Goal: Task Accomplishment & Management: Manage account settings

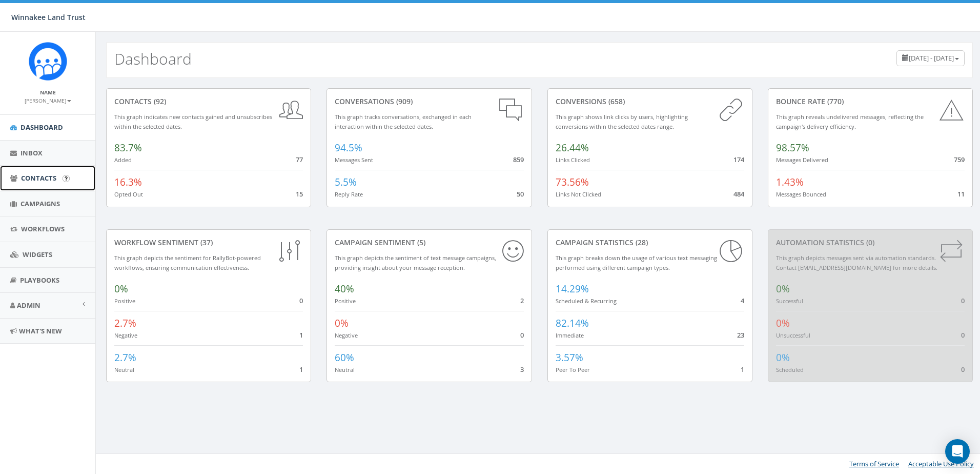
click at [38, 178] on span "Contacts" at bounding box center [38, 177] width 35 height 9
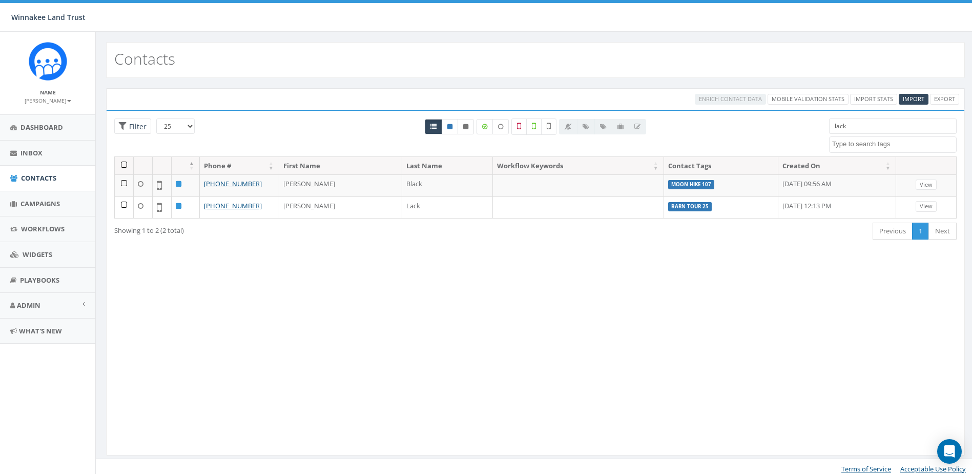
select select
click at [904, 96] on span "Import" at bounding box center [914, 99] width 22 height 8
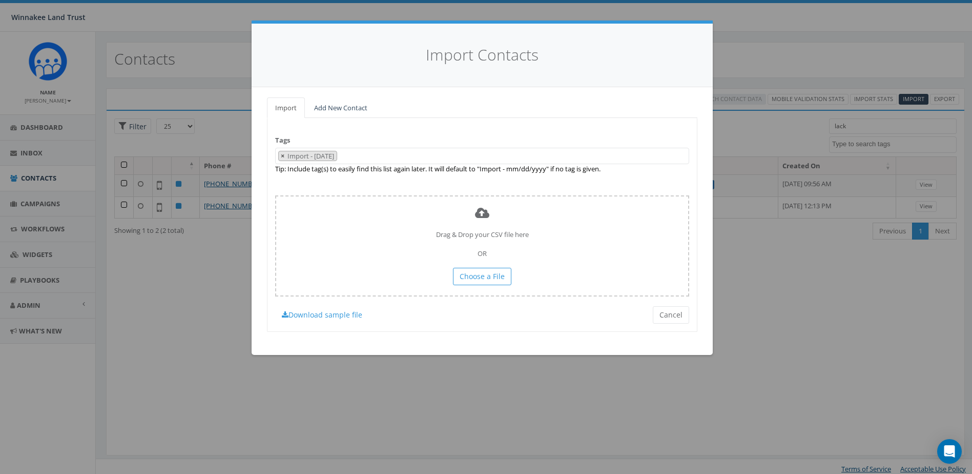
click at [282, 157] on span "×" at bounding box center [283, 155] width 4 height 9
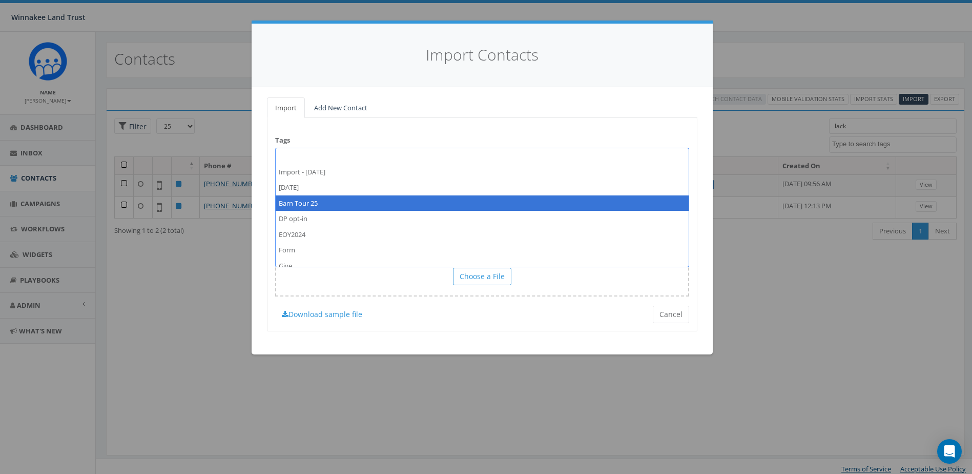
select select "Barn Tour 25"
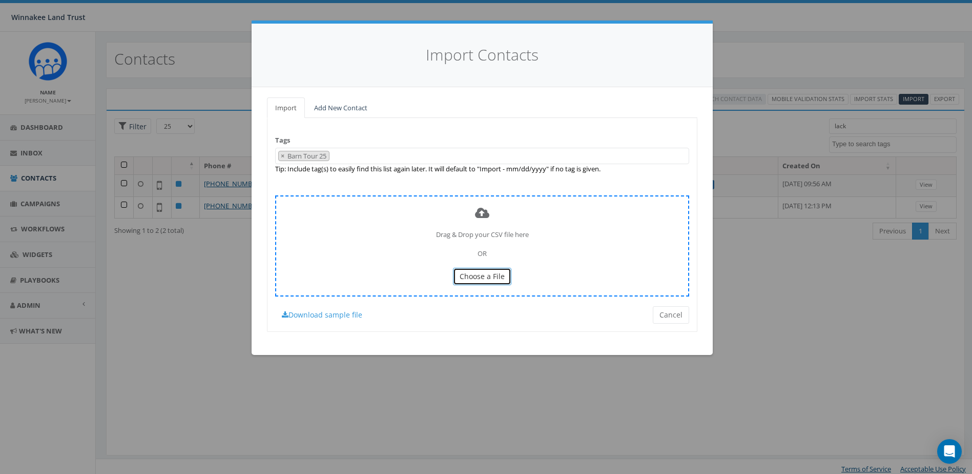
click at [478, 268] on button "Choose a File" at bounding box center [482, 276] width 58 height 17
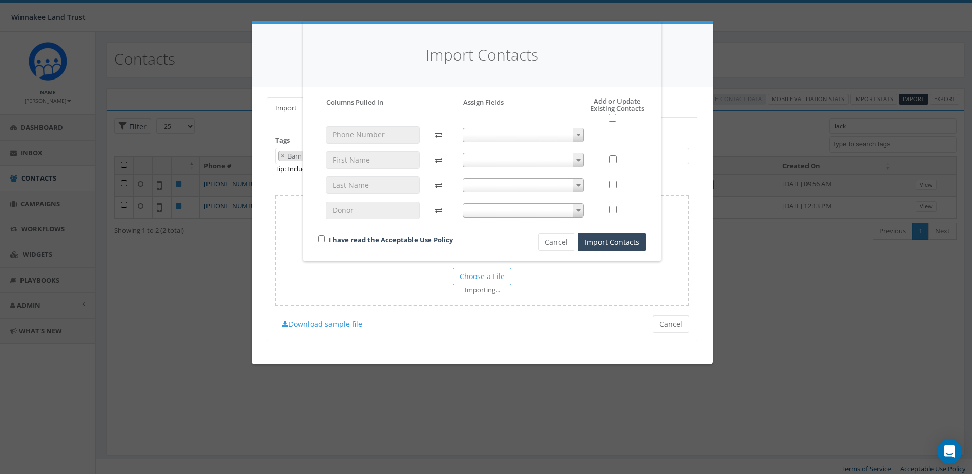
click at [534, 135] on span at bounding box center [523, 135] width 121 height 14
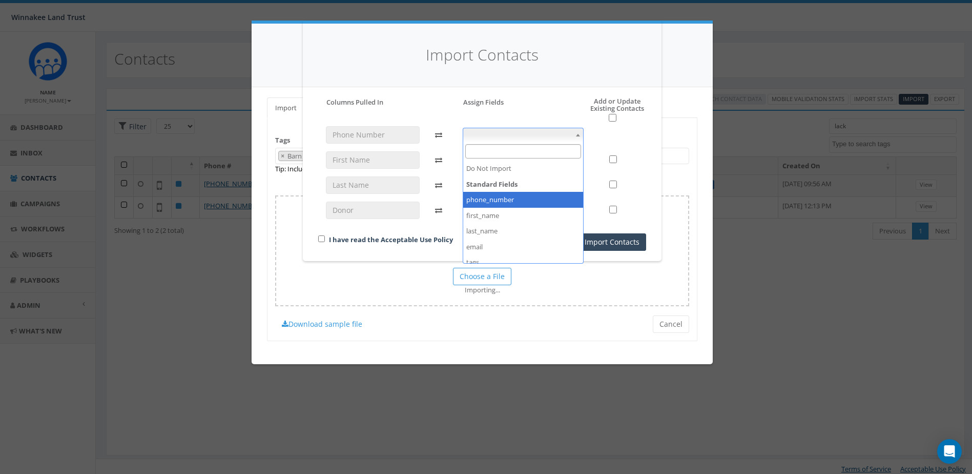
select select "phone_number"
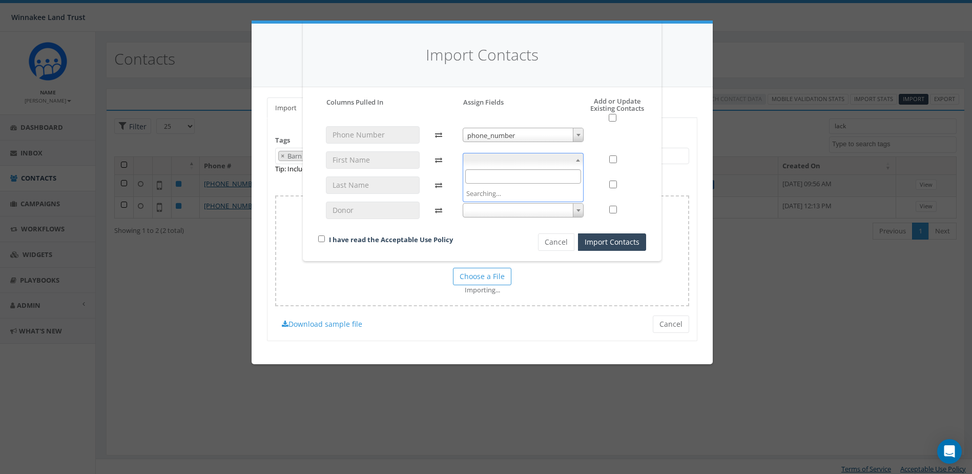
click at [532, 155] on span at bounding box center [523, 160] width 121 height 14
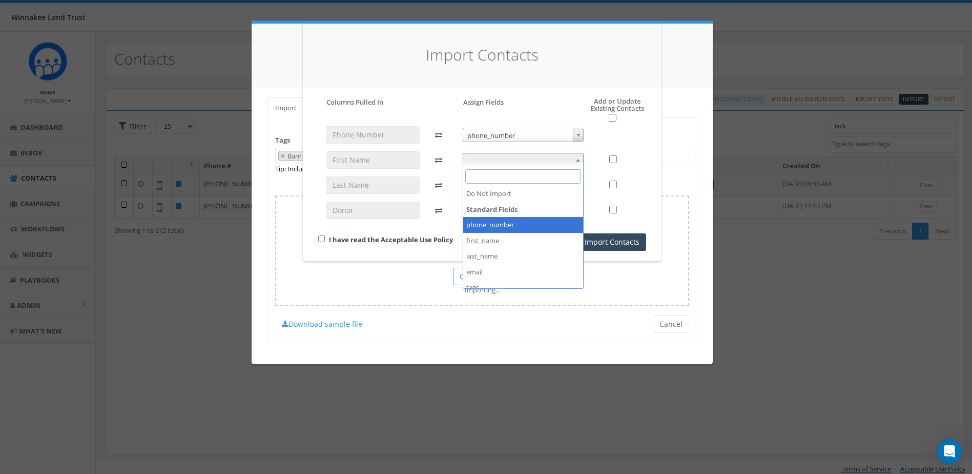
select select "first_name"
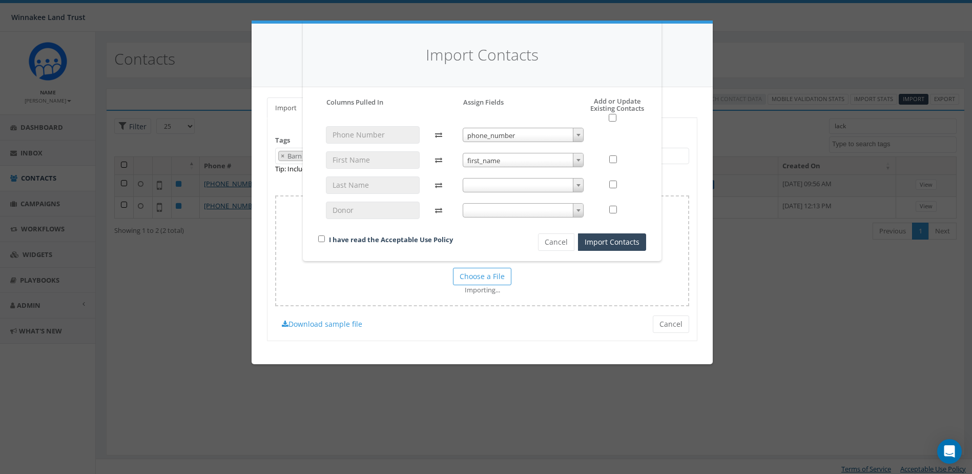
click at [516, 188] on span at bounding box center [523, 185] width 121 height 14
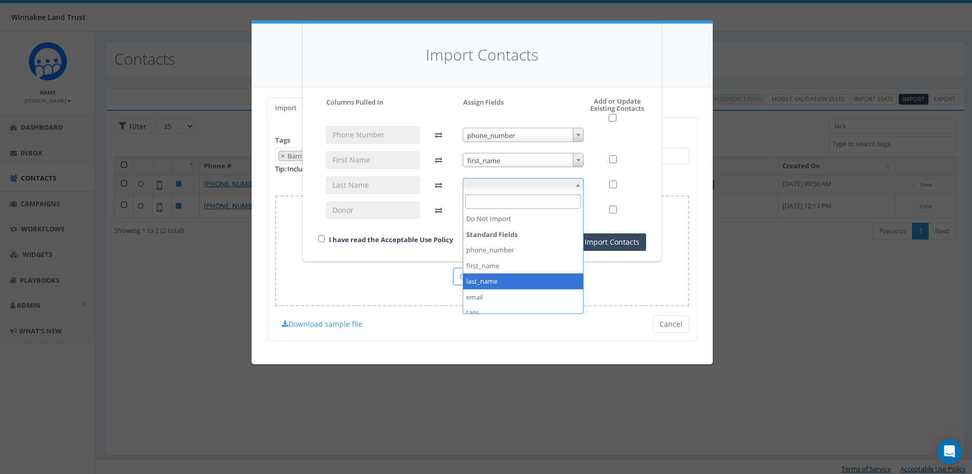
select select "last_name"
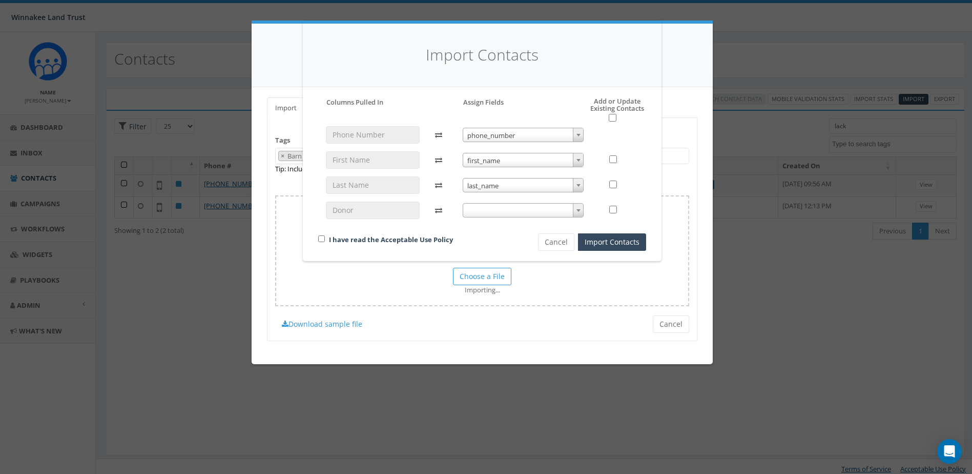
click at [525, 209] on span at bounding box center [523, 210] width 121 height 14
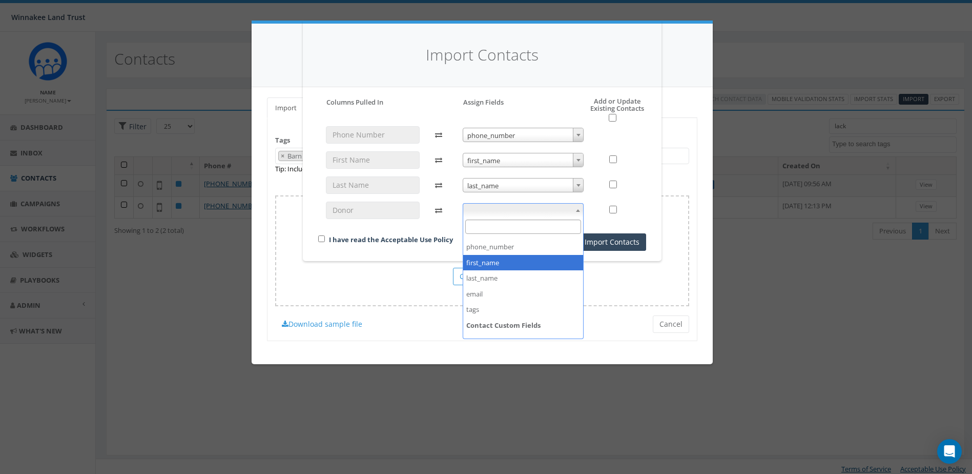
scroll to position [54, 0]
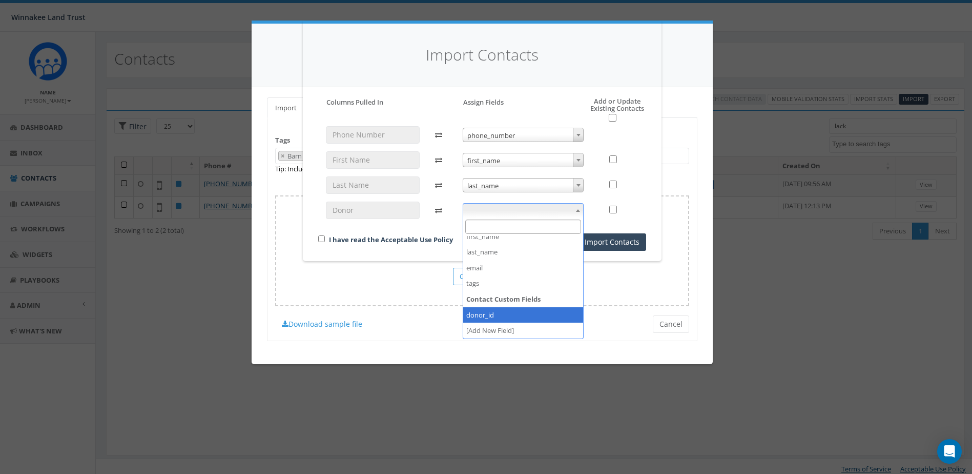
select select "donor_id"
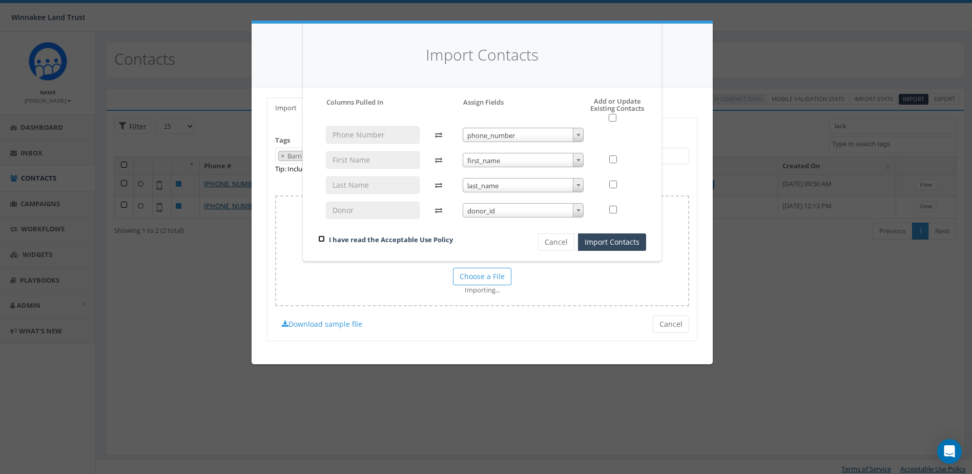
click at [321, 238] on input "checkbox" at bounding box center [321, 238] width 7 height 7
checkbox input "true"
click at [631, 241] on button "Import Contacts" at bounding box center [612, 241] width 68 height 17
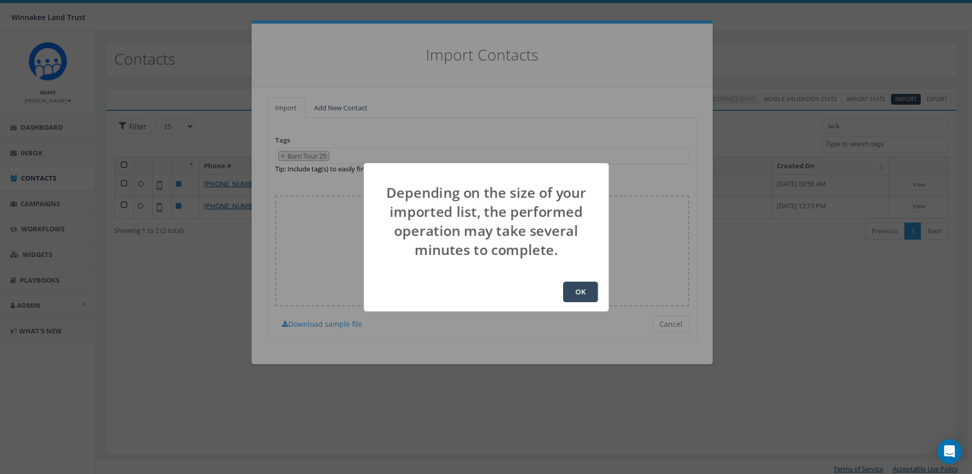
click at [579, 289] on button "OK" at bounding box center [580, 291] width 35 height 21
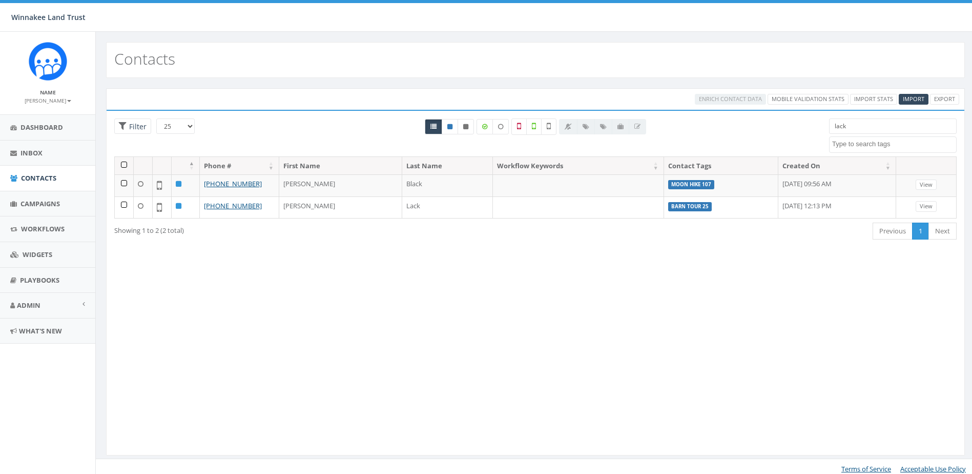
select select
drag, startPoint x: 870, startPoint y: 132, endPoint x: 798, endPoint y: 135, distance: 72.3
click at [798, 135] on div "25 50 100 Filter lack 2025/07/01 Barn Tour 25 DP opt-in EOY2024 Form Give HVG I…" at bounding box center [536, 137] width 858 height 38
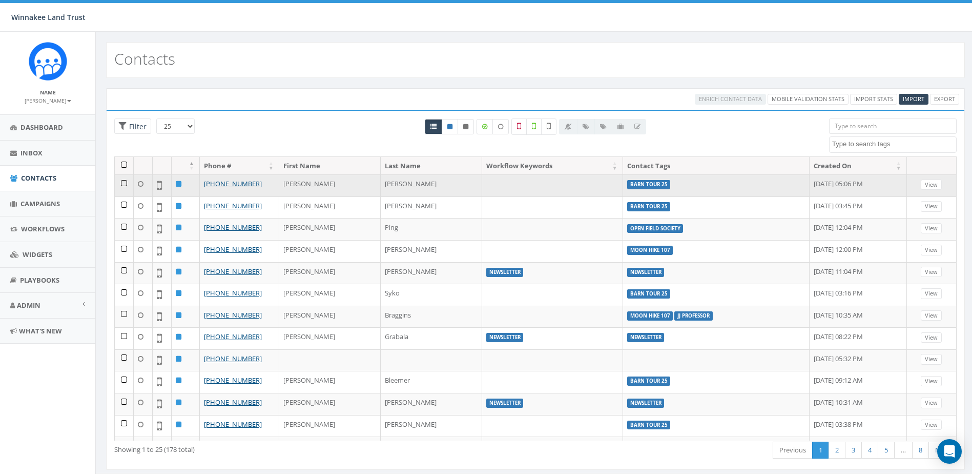
click at [640, 182] on td "Barn Tour 25" at bounding box center [716, 185] width 187 height 22
click at [927, 182] on link "View" at bounding box center [931, 184] width 21 height 11
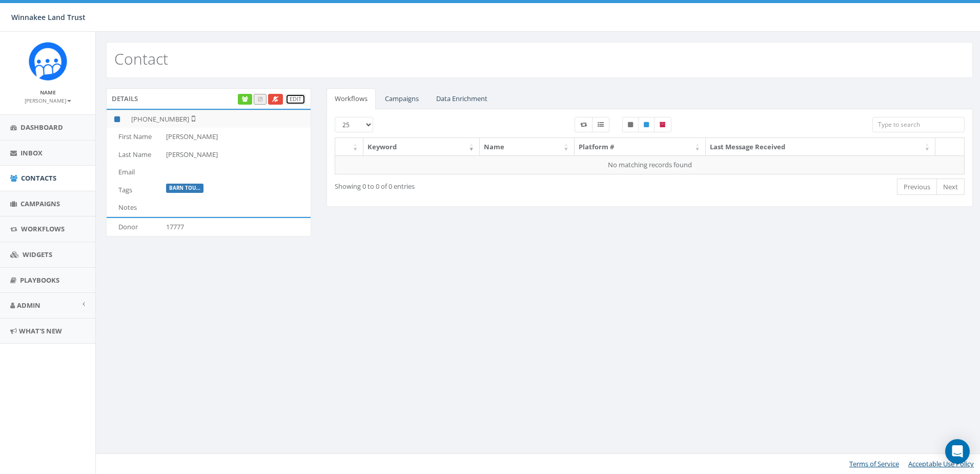
click at [300, 97] on link "Edit" at bounding box center [295, 99] width 20 height 11
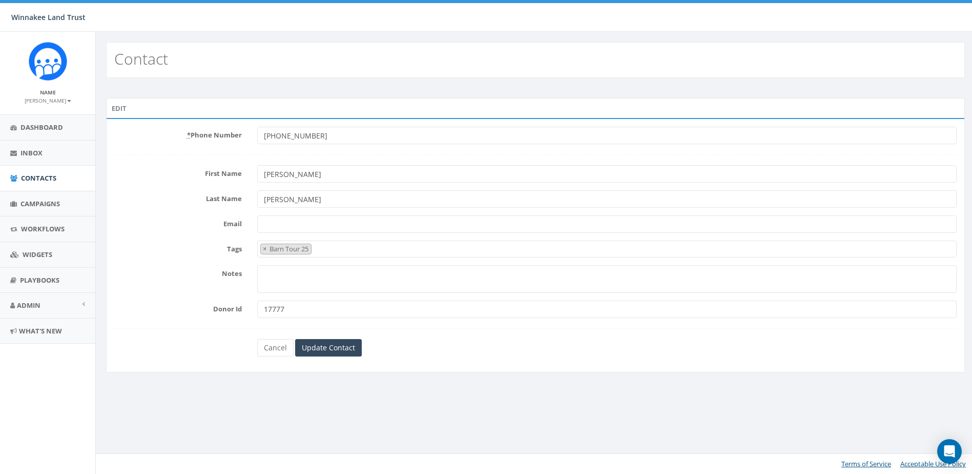
select select "Barn Tour 25"
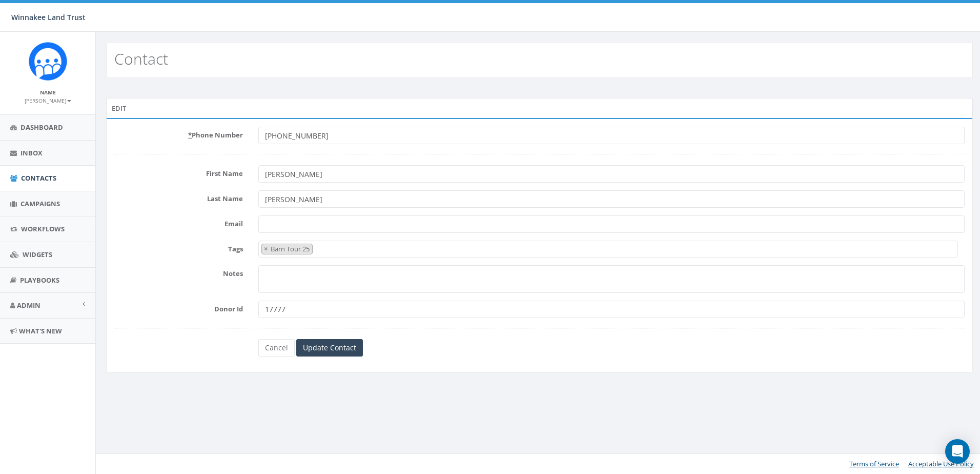
click at [377, 248] on span "× Barn Tour 25" at bounding box center [608, 248] width 700 height 17
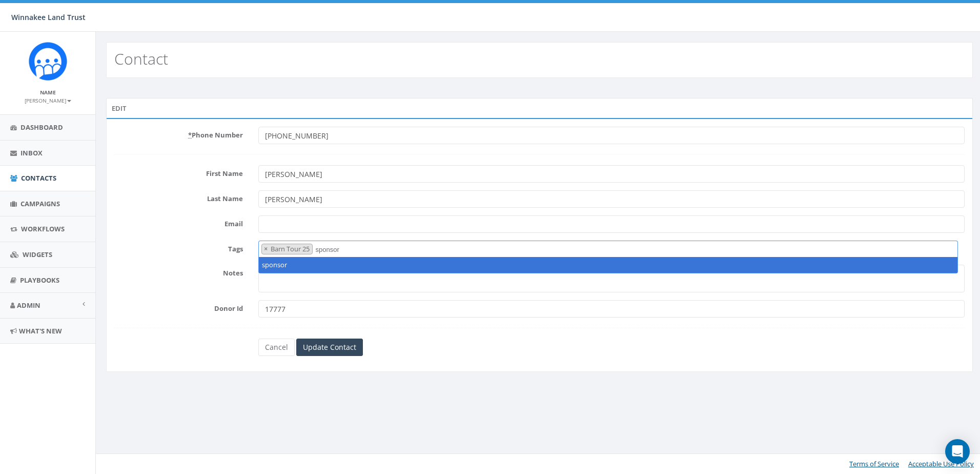
click at [320, 249] on textarea "sponsor" at bounding box center [335, 249] width 40 height 9
type textarea "Sponsor"
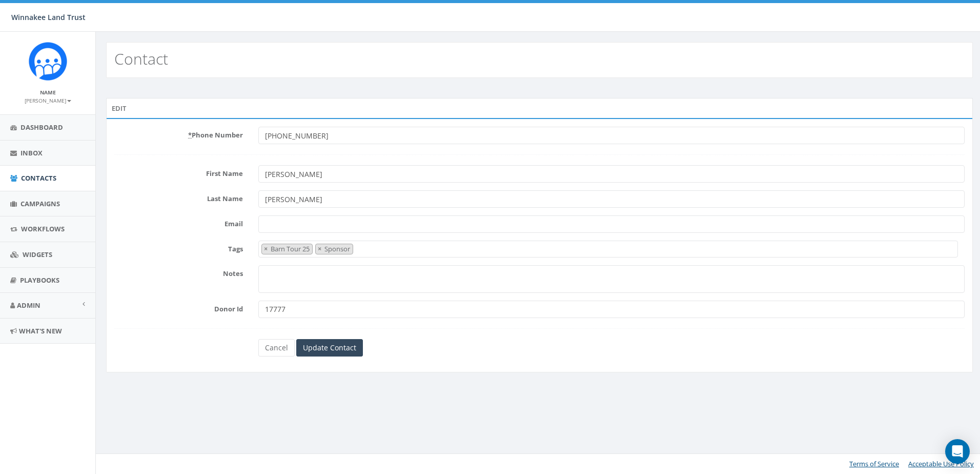
click at [372, 406] on div "Contact Edit * Phone Number +18457588134 First Name John Last Name Conway Email…" at bounding box center [539, 253] width 888 height 442
click at [352, 352] on input "Update Contact" at bounding box center [329, 347] width 67 height 17
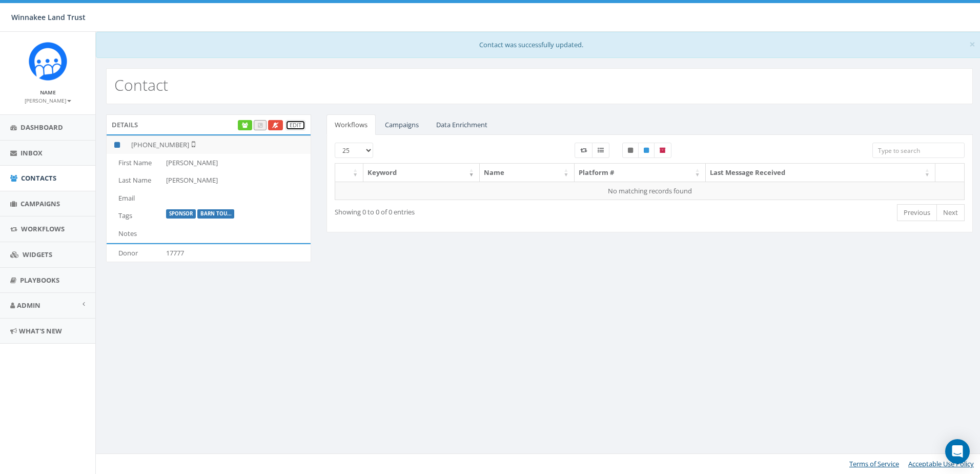
click at [299, 127] on link "Edit" at bounding box center [295, 125] width 20 height 11
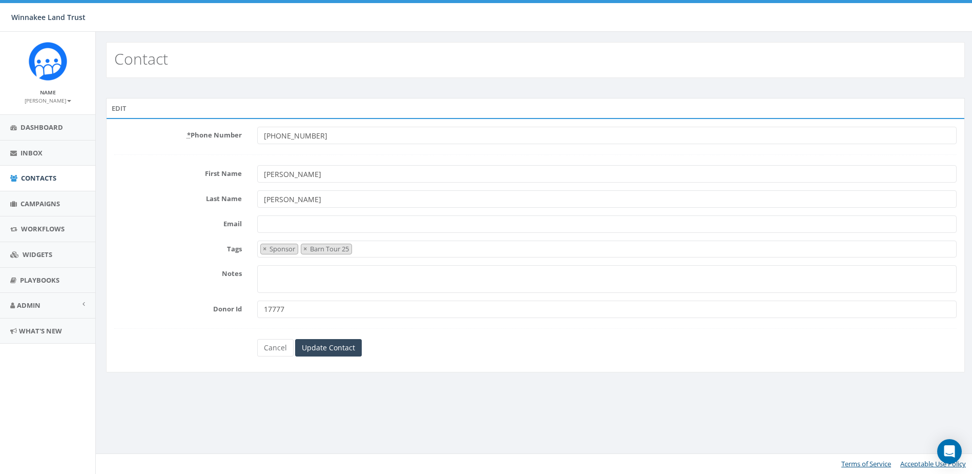
select select "Sponsor"
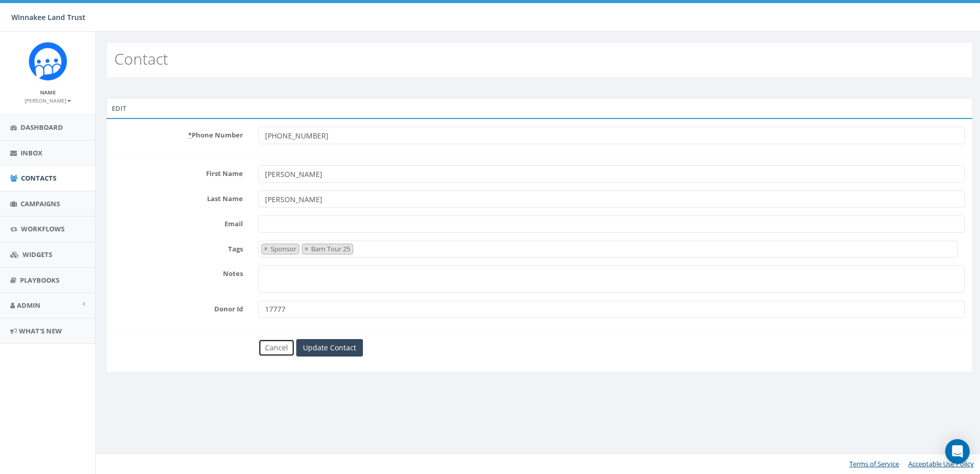
click at [274, 350] on link "Cancel" at bounding box center [276, 347] width 36 height 17
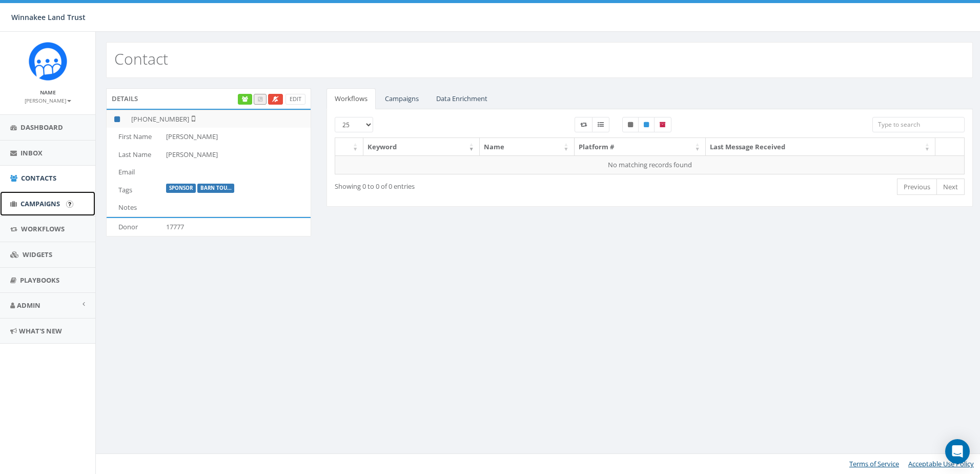
click at [40, 208] on span "Campaigns" at bounding box center [40, 203] width 39 height 9
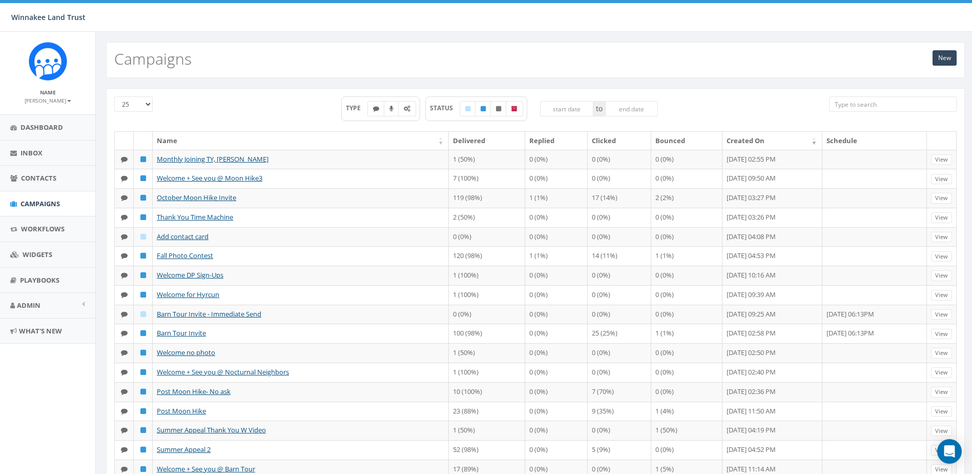
click at [851, 103] on input "search" at bounding box center [893, 103] width 128 height 15
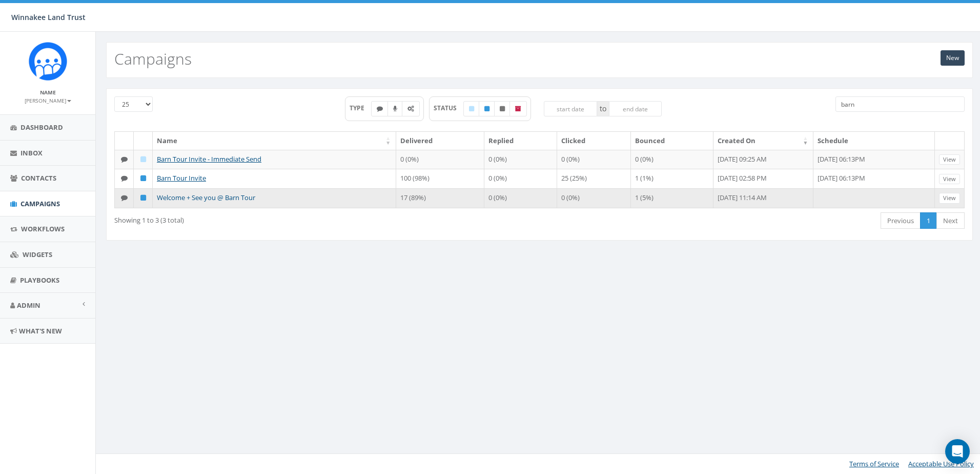
type input "barn"
click at [244, 196] on link "Welcome + See you @ Barn Tour" at bounding box center [206, 197] width 98 height 9
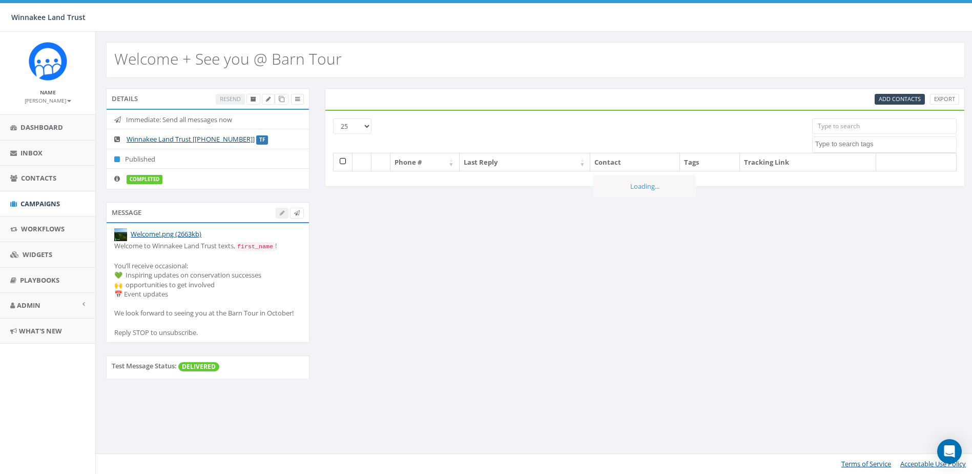
select select
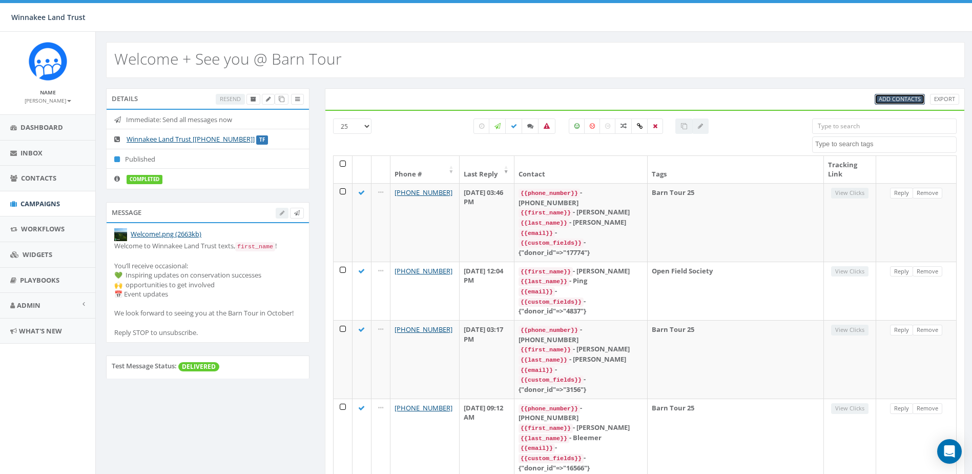
click at [886, 97] on span "Add Contacts" at bounding box center [900, 99] width 42 height 8
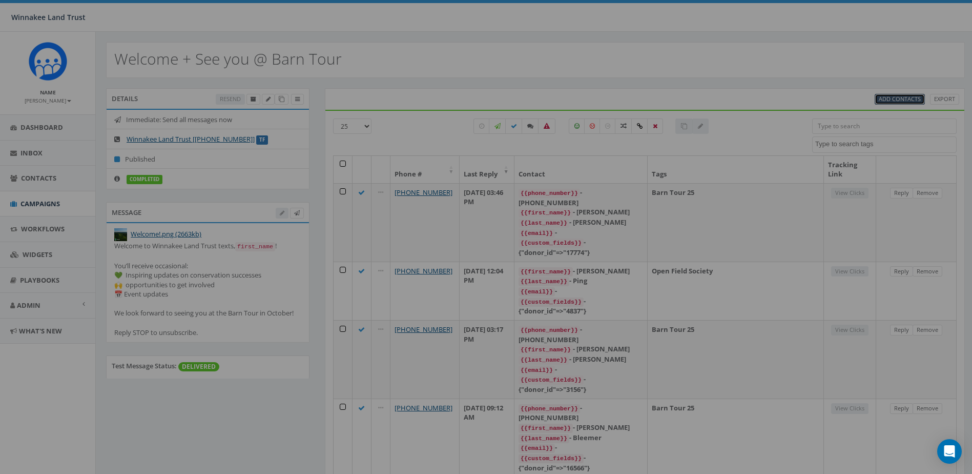
select select
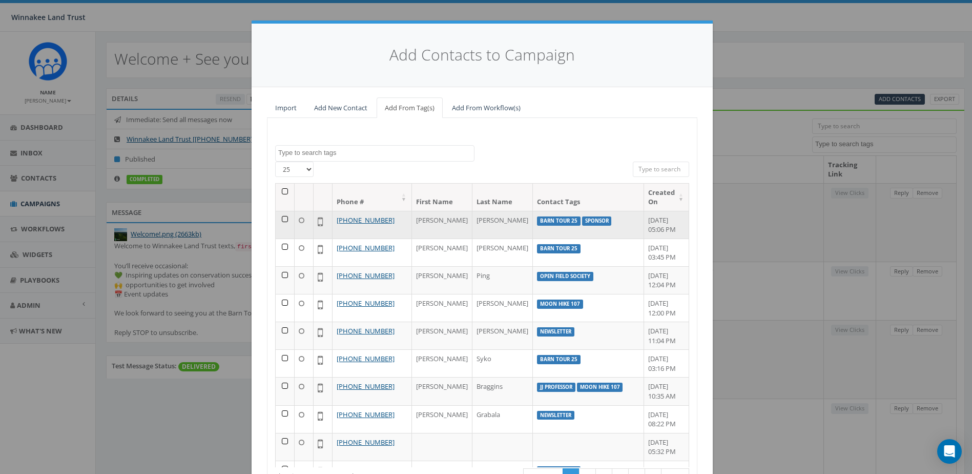
click at [281, 217] on td at bounding box center [285, 225] width 19 height 28
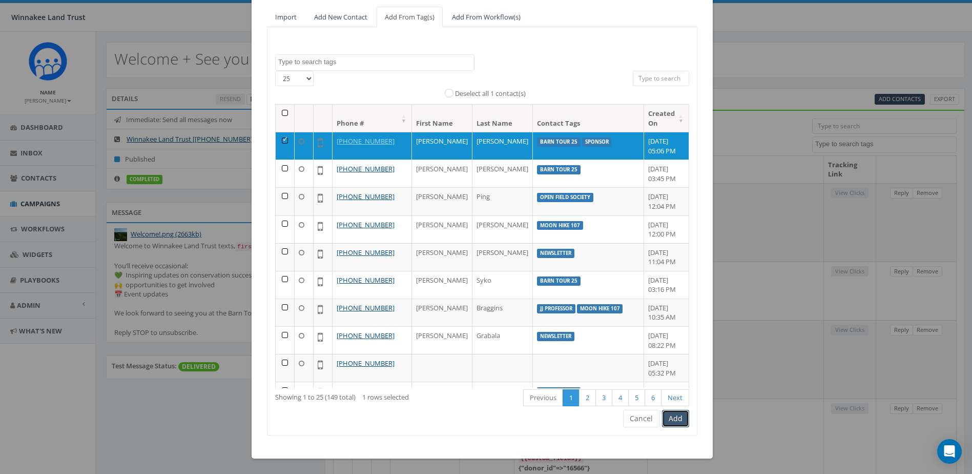
click at [680, 420] on button "Add" at bounding box center [675, 418] width 27 height 17
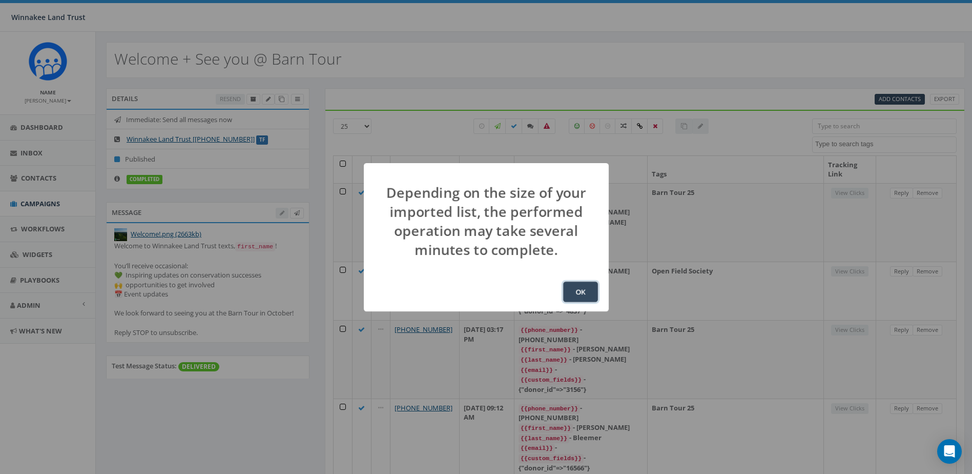
click at [583, 289] on button "OK" at bounding box center [580, 291] width 35 height 21
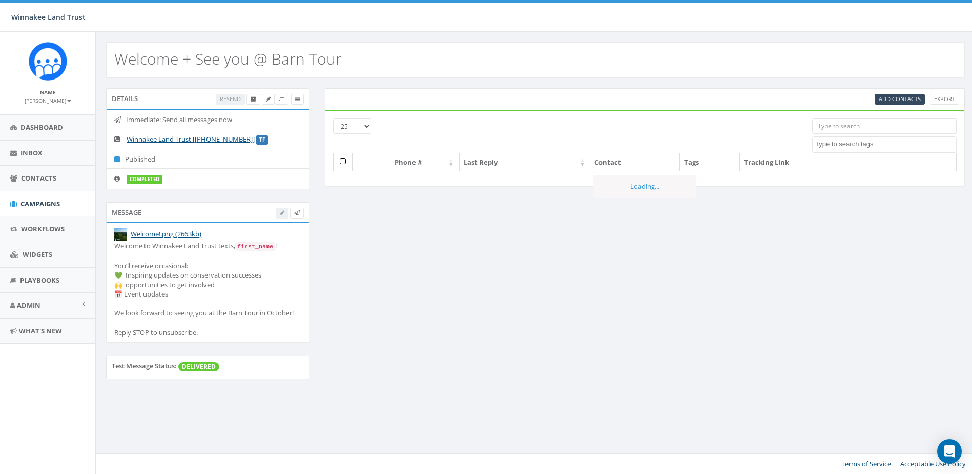
select select
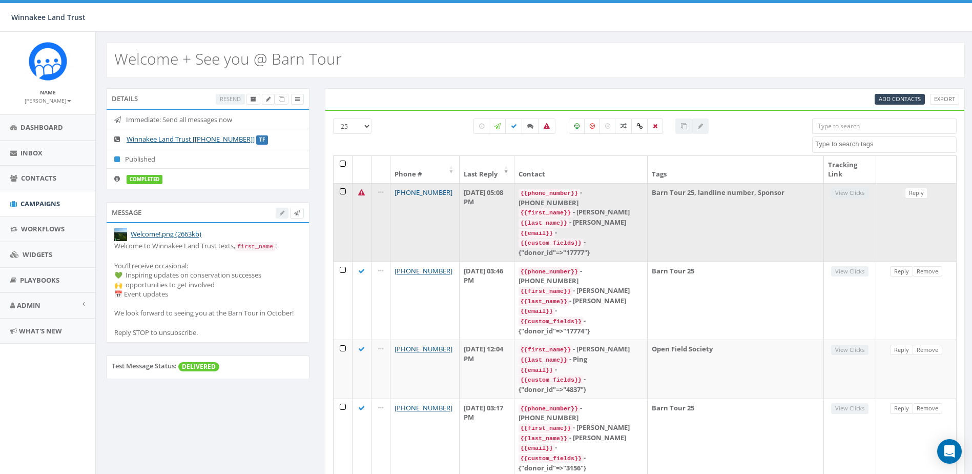
drag, startPoint x: 447, startPoint y: 194, endPoint x: 405, endPoint y: 194, distance: 42.5
click at [405, 194] on td "+1 845-758-8134" at bounding box center [425, 222] width 69 height 78
copy link "845-758-8134"
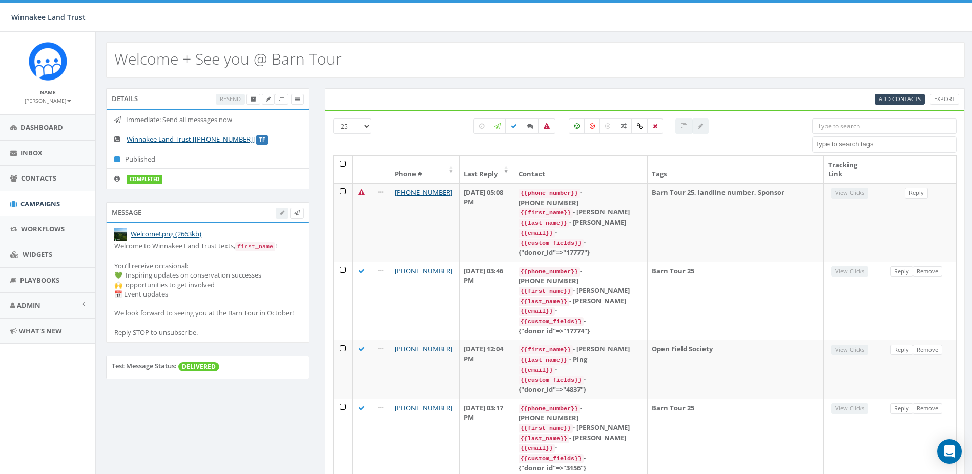
click at [465, 50] on div "Welcome + See you @ Barn Tour" at bounding box center [535, 60] width 859 height 36
click at [67, 129] on link "Dashboard" at bounding box center [47, 127] width 95 height 25
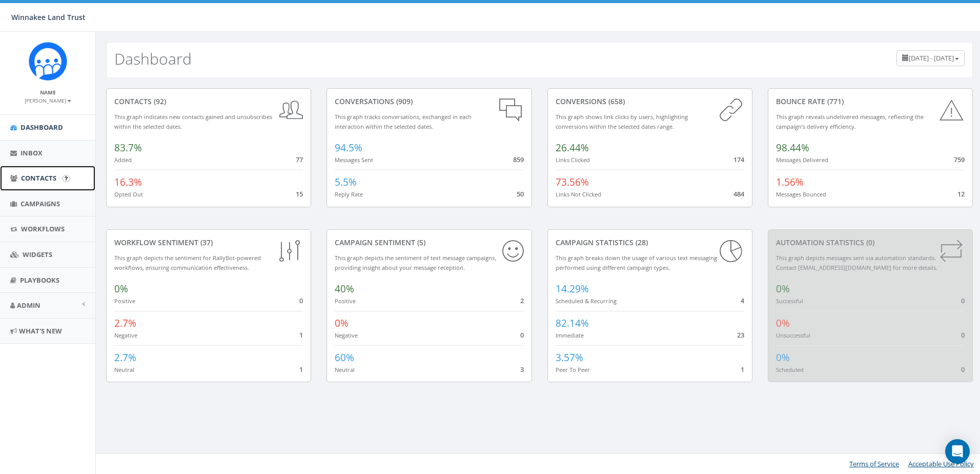
drag, startPoint x: 43, startPoint y: 182, endPoint x: 61, endPoint y: 179, distance: 18.6
click at [43, 182] on span "Contacts" at bounding box center [38, 177] width 35 height 9
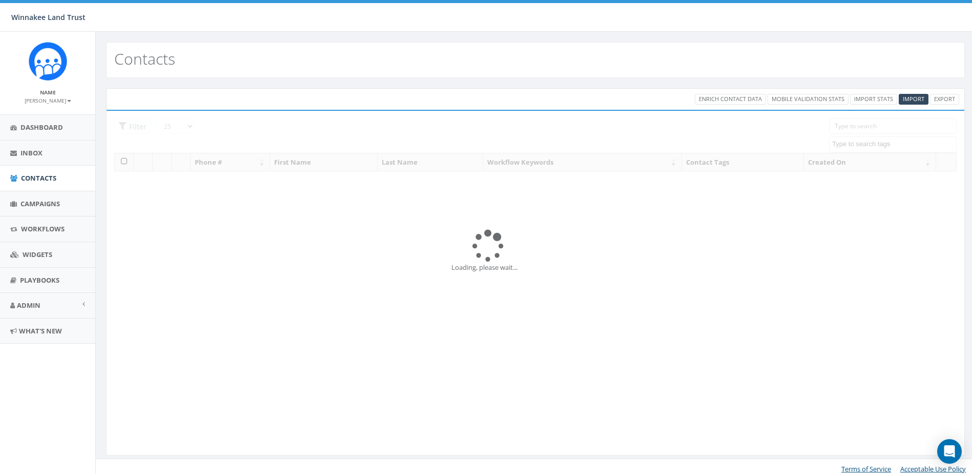
select select
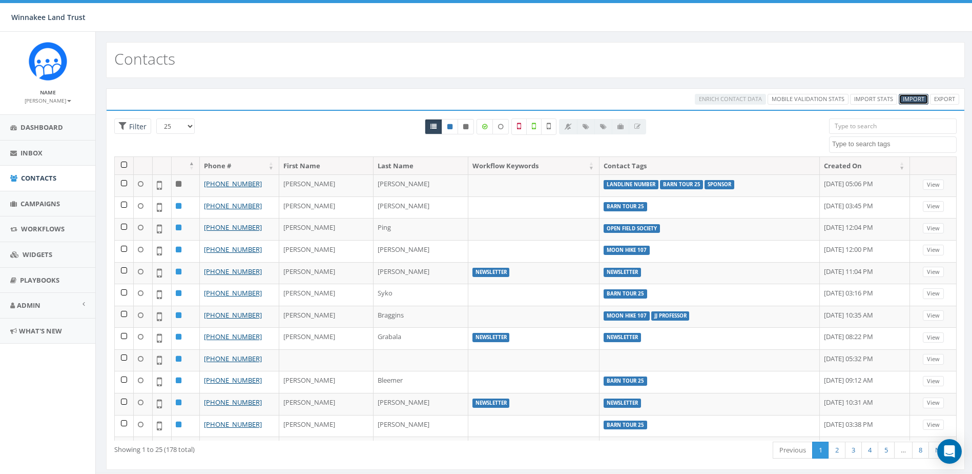
click at [908, 97] on span "Import" at bounding box center [914, 99] width 22 height 8
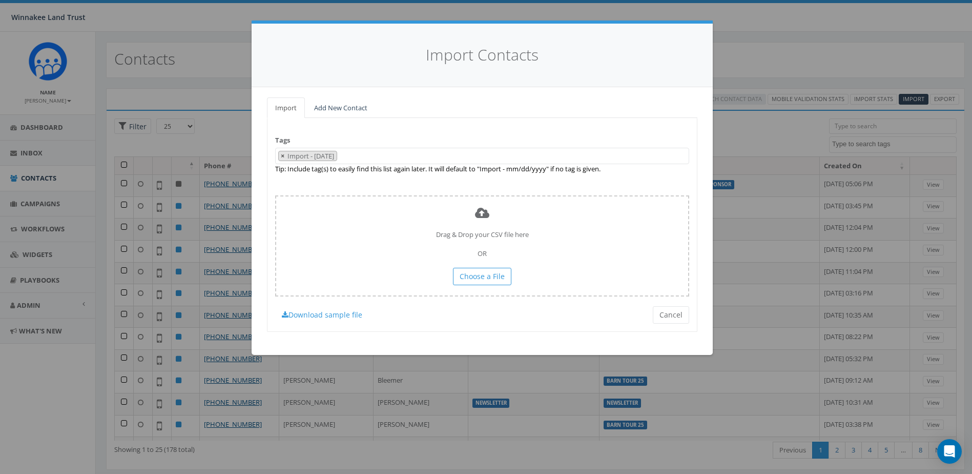
click at [281, 156] on span "×" at bounding box center [283, 155] width 4 height 9
select select
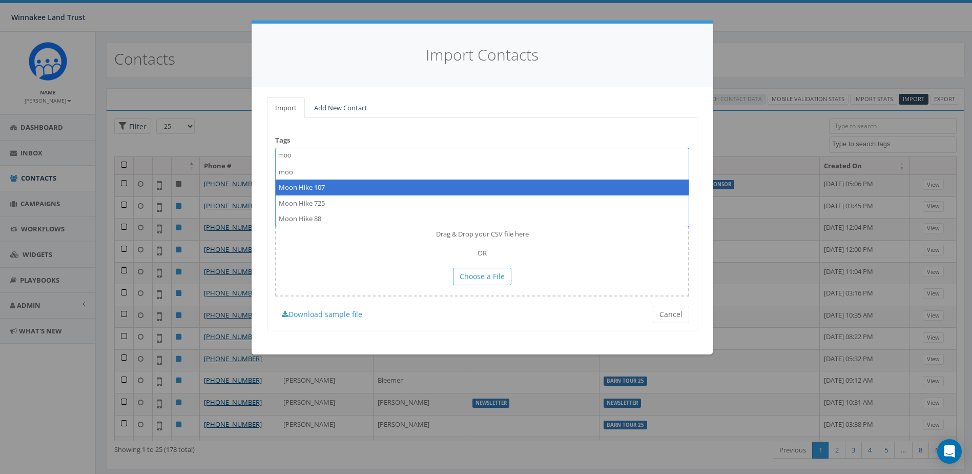
type textarea "moo"
select select "Moon Hike 107"
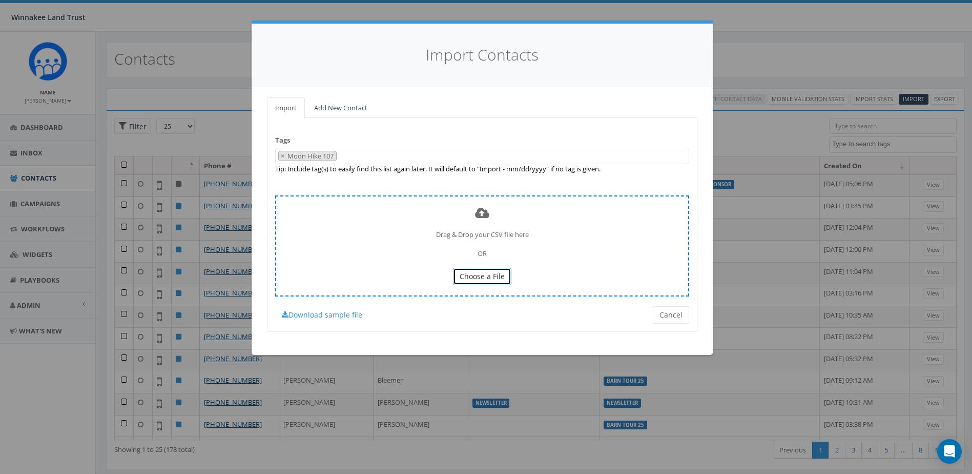
click at [479, 278] on span "Choose a File" at bounding box center [482, 276] width 45 height 10
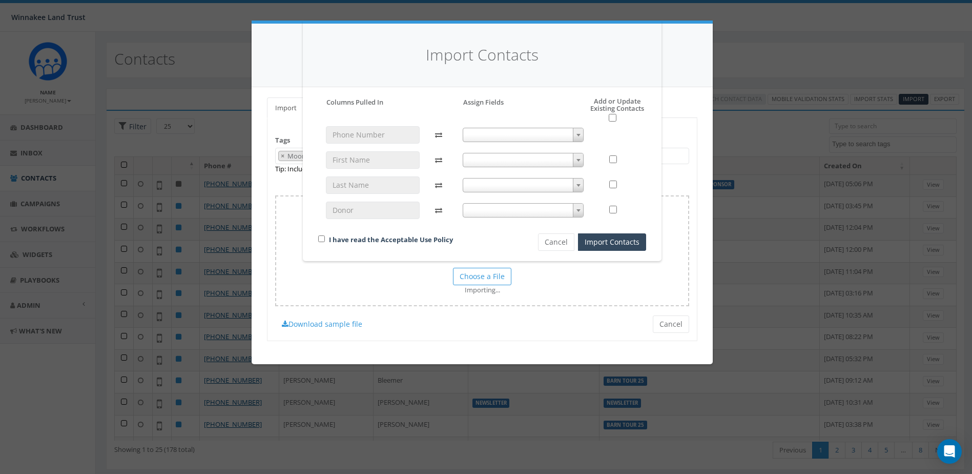
click at [520, 139] on span at bounding box center [523, 135] width 121 height 14
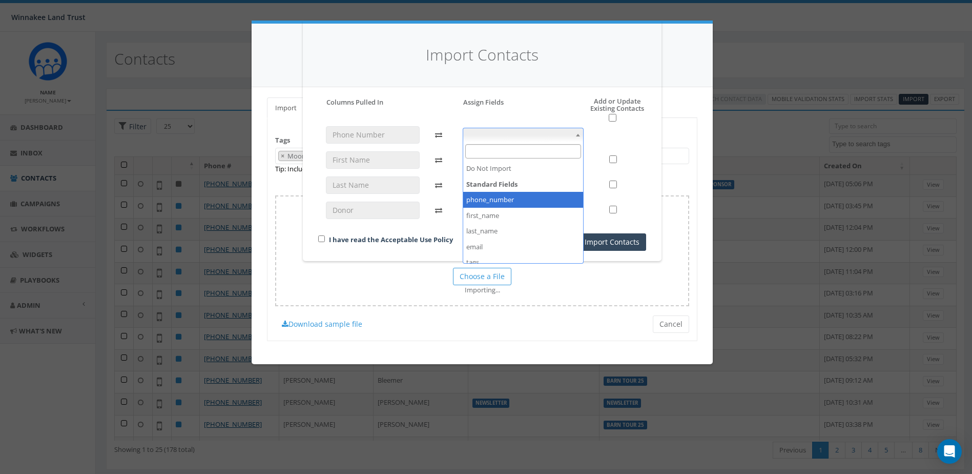
select select "phone_number"
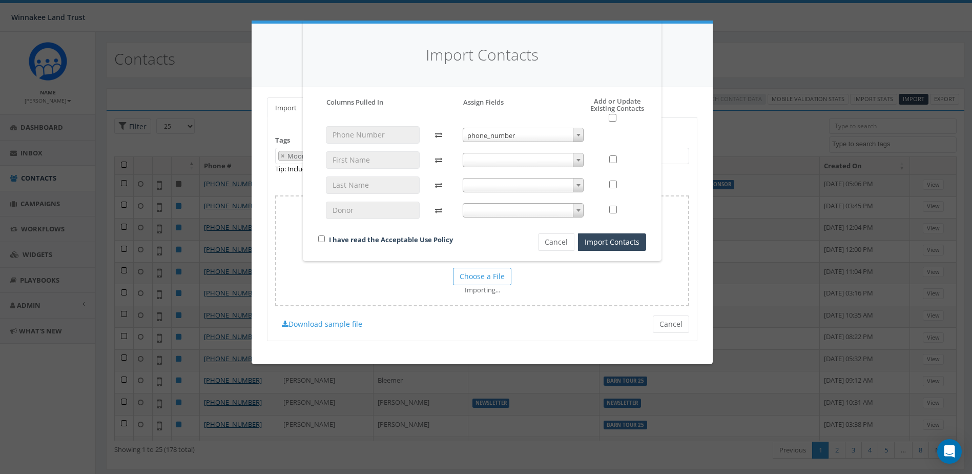
click at [505, 158] on span at bounding box center [523, 160] width 121 height 14
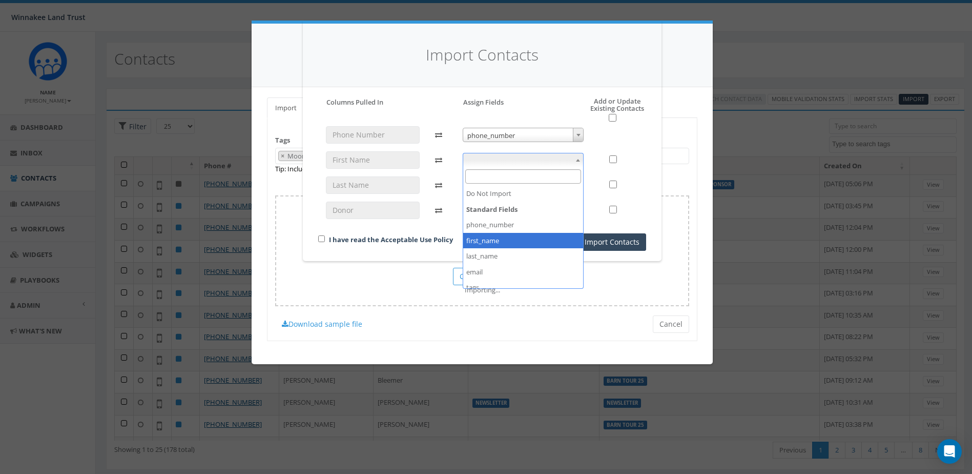
select select "first_name"
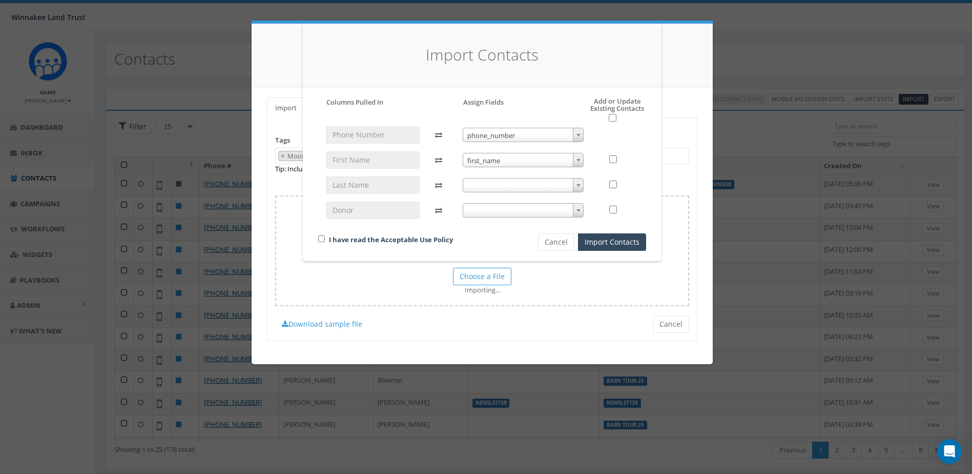
click at [517, 174] on div "phone_number phone_number first_name first_name" at bounding box center [523, 177] width 137 height 102
click at [515, 186] on span at bounding box center [523, 185] width 121 height 14
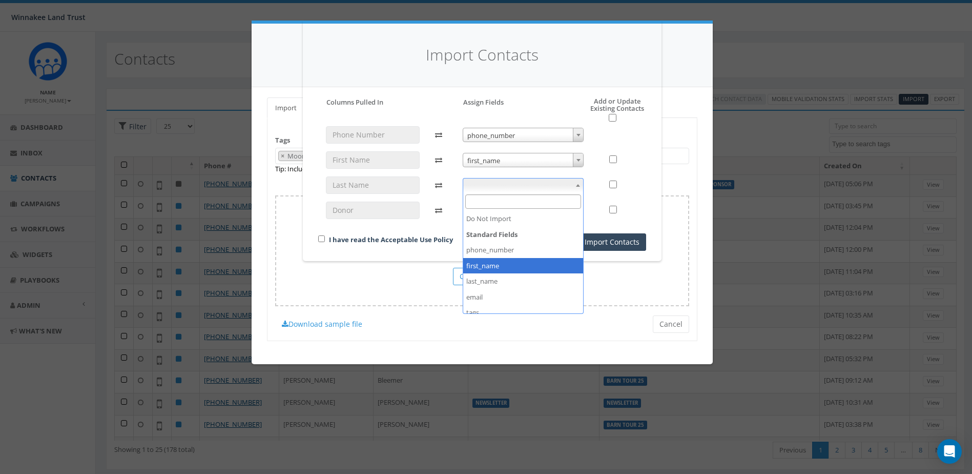
select select "last_name"
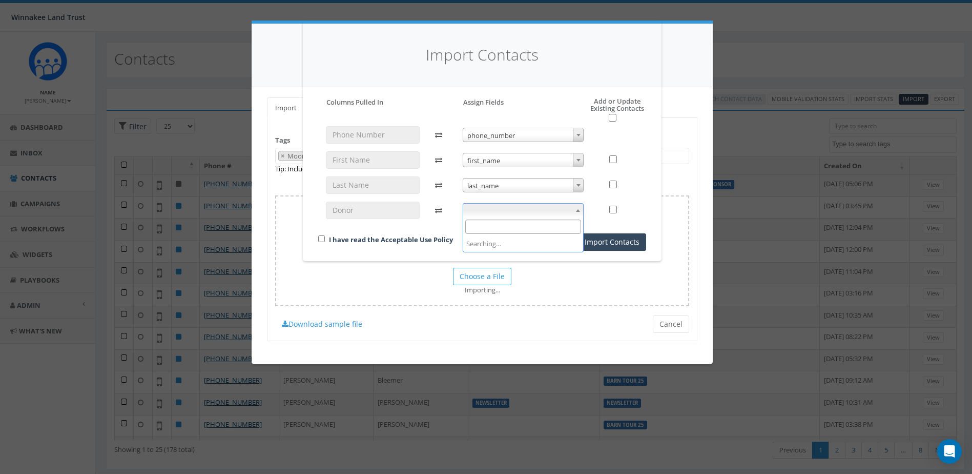
click at [524, 210] on span at bounding box center [523, 210] width 121 height 14
select select "donor_id"
click at [321, 237] on input "checkbox" at bounding box center [321, 238] width 7 height 7
checkbox input "true"
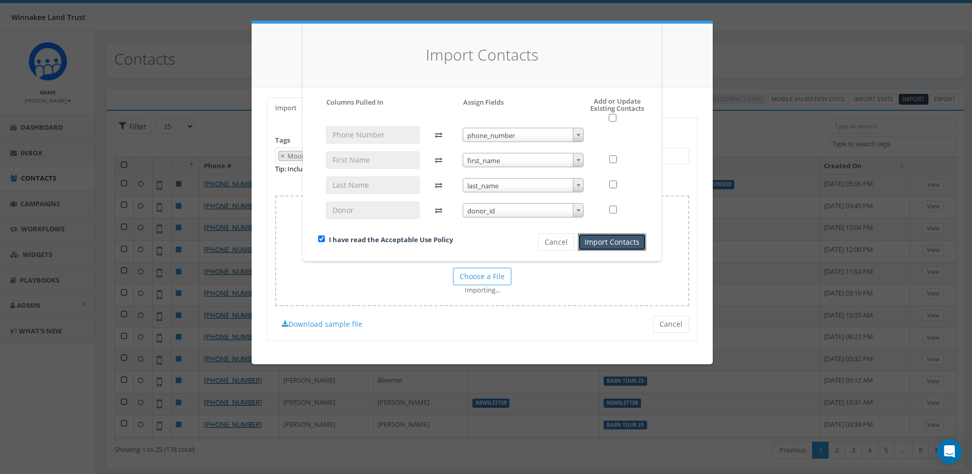
click at [592, 238] on button "Import Contacts" at bounding box center [612, 241] width 68 height 17
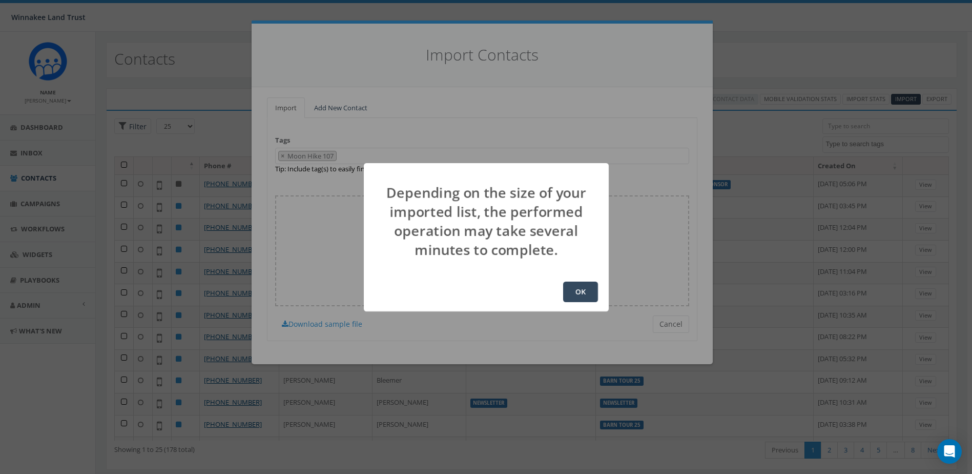
click at [599, 302] on div "OK" at bounding box center [486, 291] width 245 height 39
click at [582, 282] on button "OK" at bounding box center [580, 291] width 35 height 21
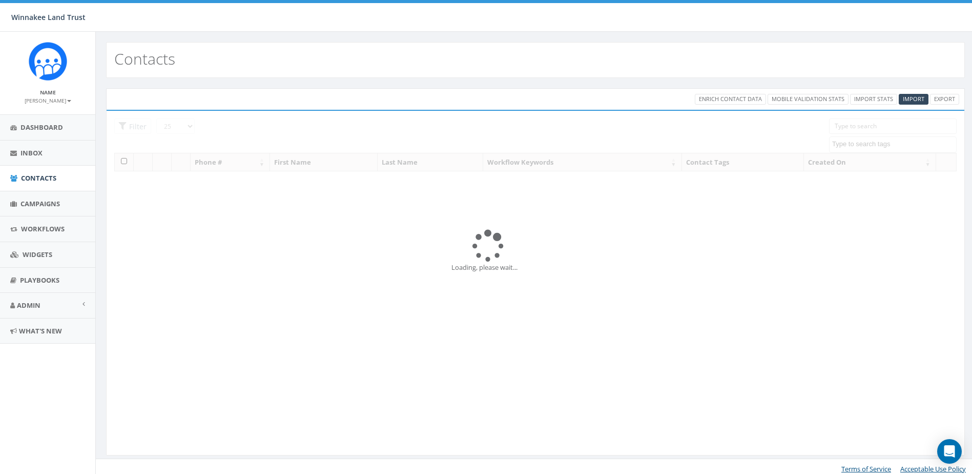
select select
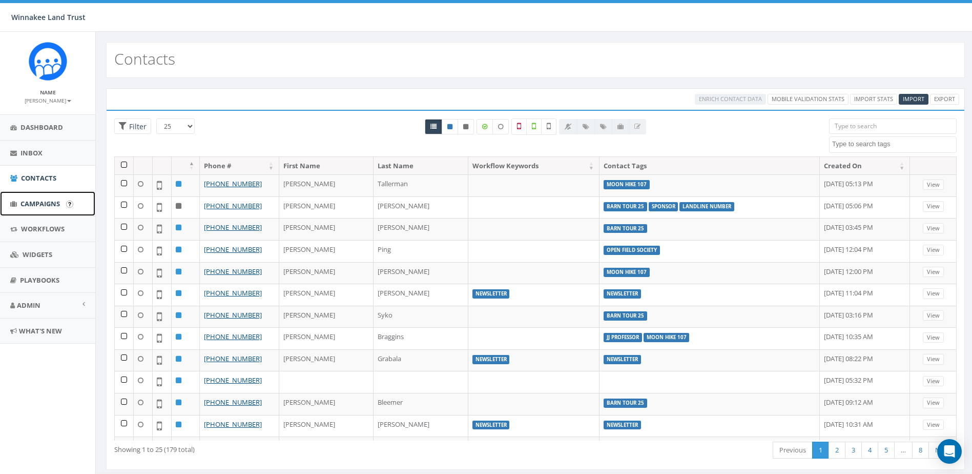
click at [41, 199] on span "Campaigns" at bounding box center [40, 203] width 39 height 9
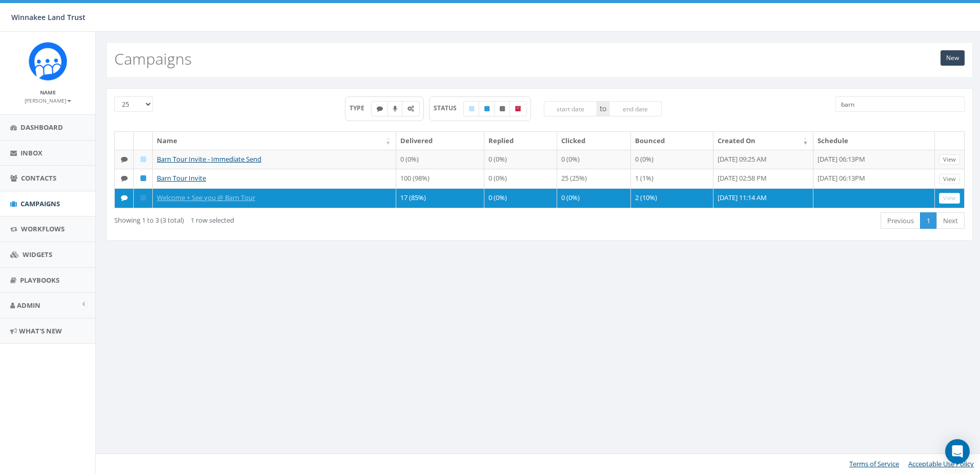
drag, startPoint x: 859, startPoint y: 105, endPoint x: 805, endPoint y: 108, distance: 54.4
click at [805, 108] on div "25 50 100 TYPE STATUS to barn" at bounding box center [540, 113] width 866 height 35
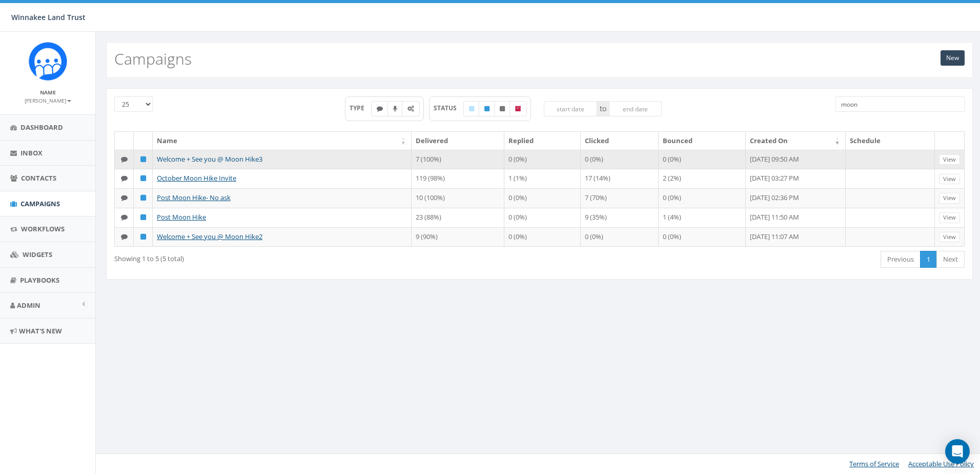
type input "moon"
click at [171, 159] on link "Welcome + See you @ Moon Hike3" at bounding box center [210, 158] width 106 height 9
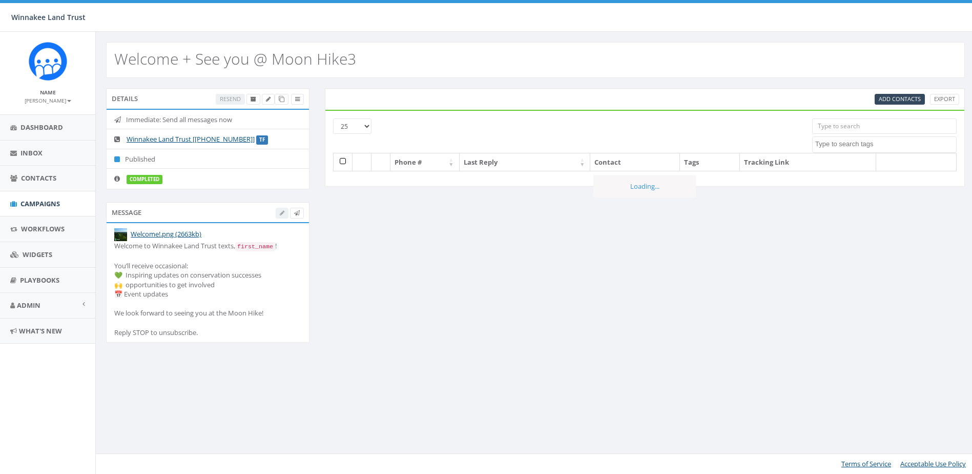
select select
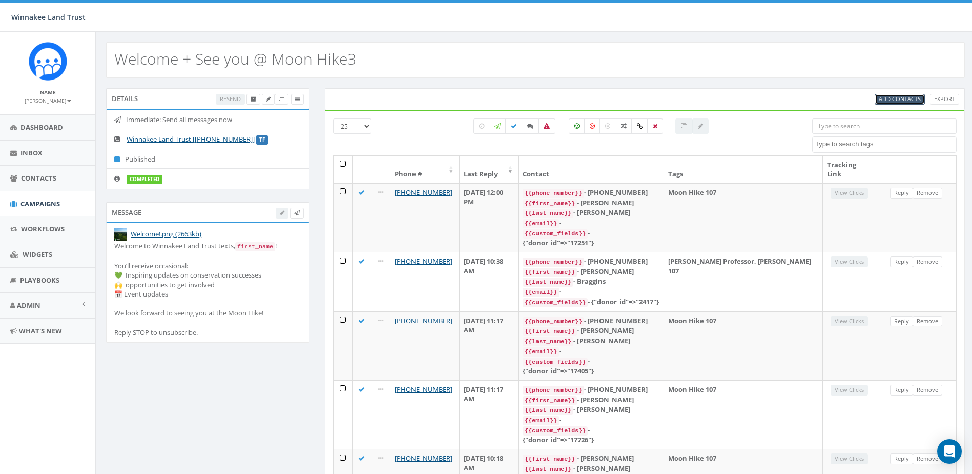
click at [913, 99] on span "Add Contacts" at bounding box center [900, 99] width 42 height 8
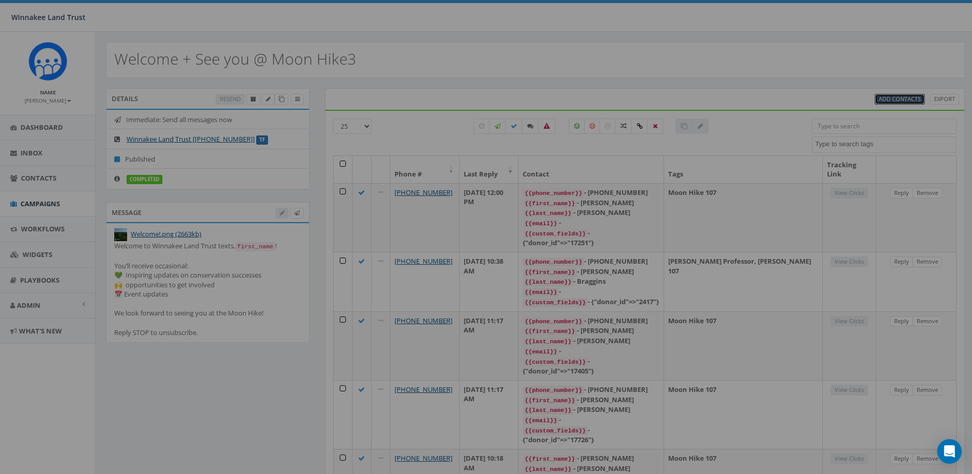
select select
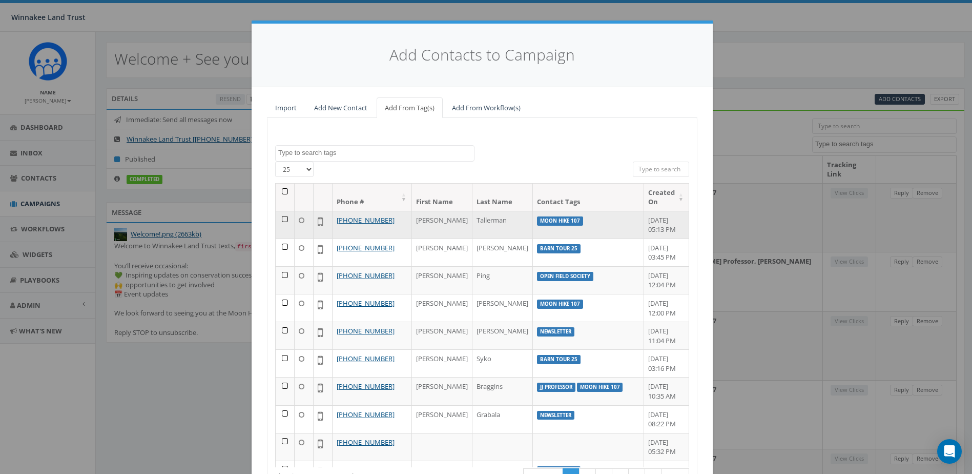
click at [283, 219] on td at bounding box center [285, 225] width 19 height 28
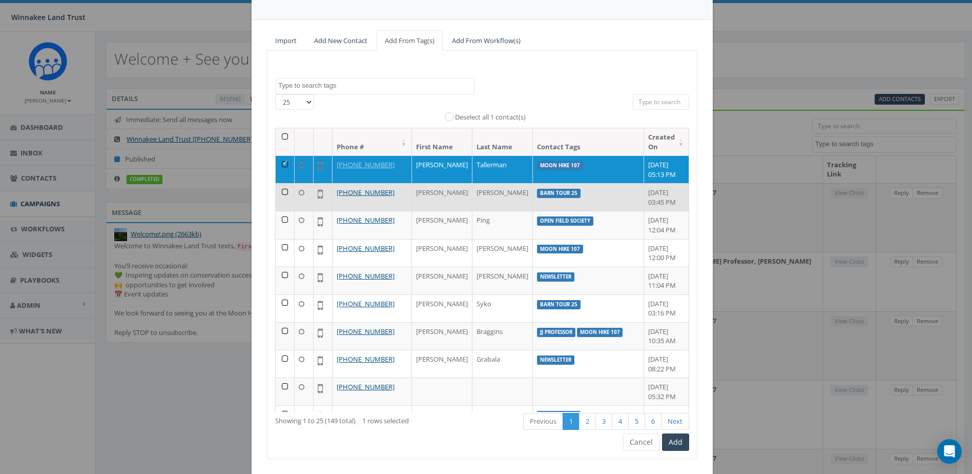
scroll to position [91, 0]
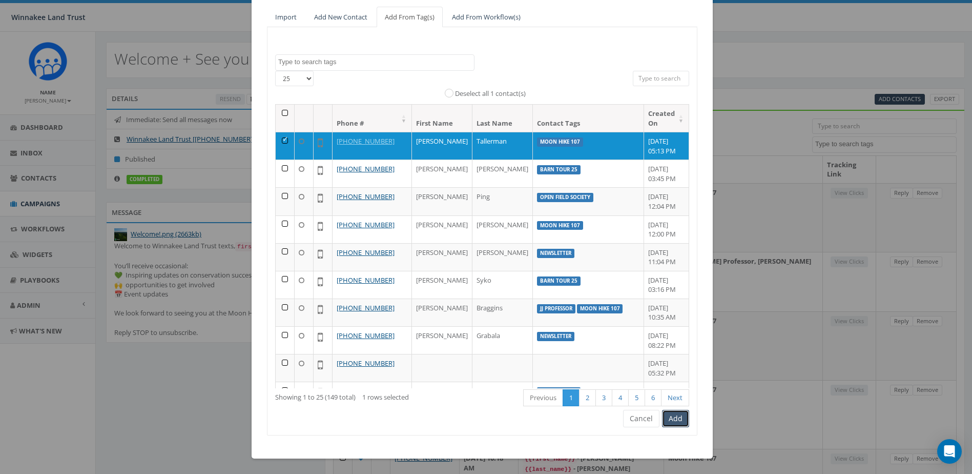
click at [672, 418] on button "Add" at bounding box center [675, 418] width 27 height 17
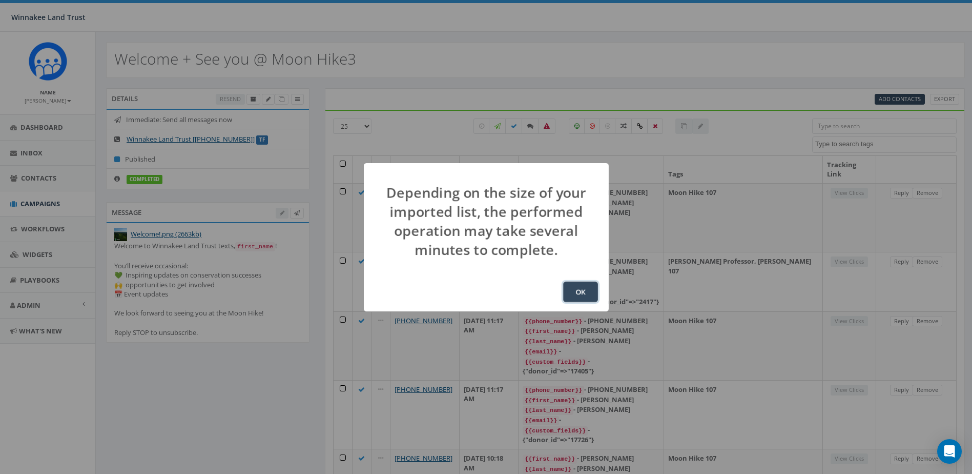
click at [574, 291] on button "OK" at bounding box center [580, 291] width 35 height 21
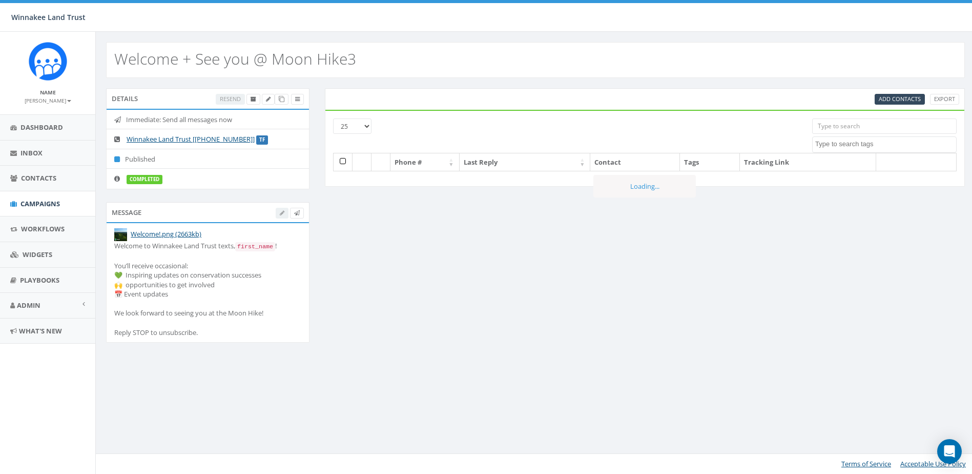
select select
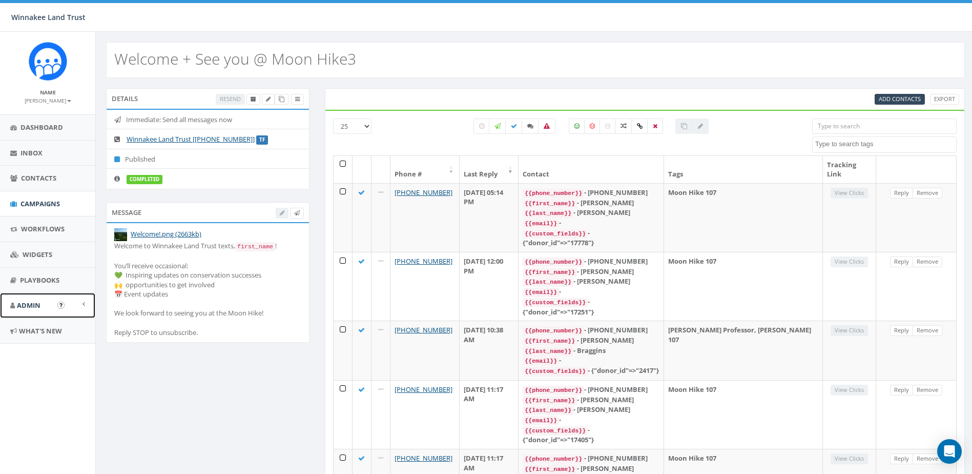
click at [39, 301] on span "Admin" at bounding box center [29, 304] width 24 height 9
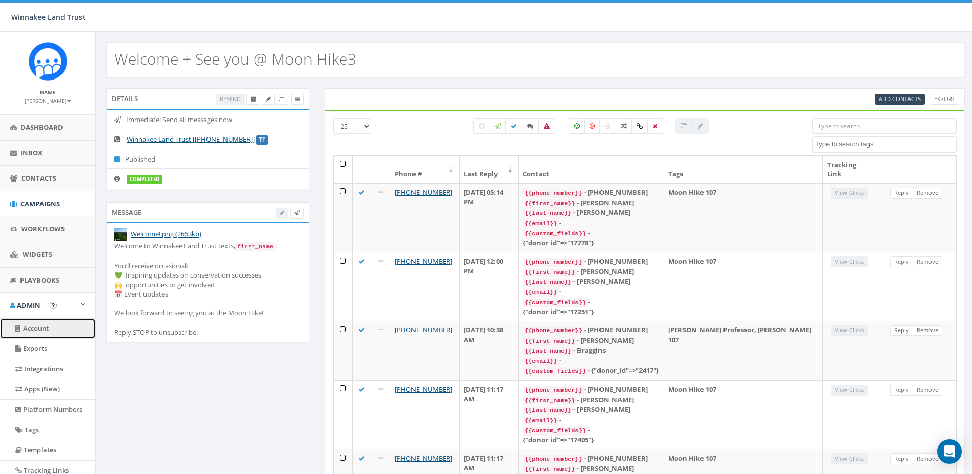
click at [32, 330] on link "Account" at bounding box center [47, 328] width 95 height 20
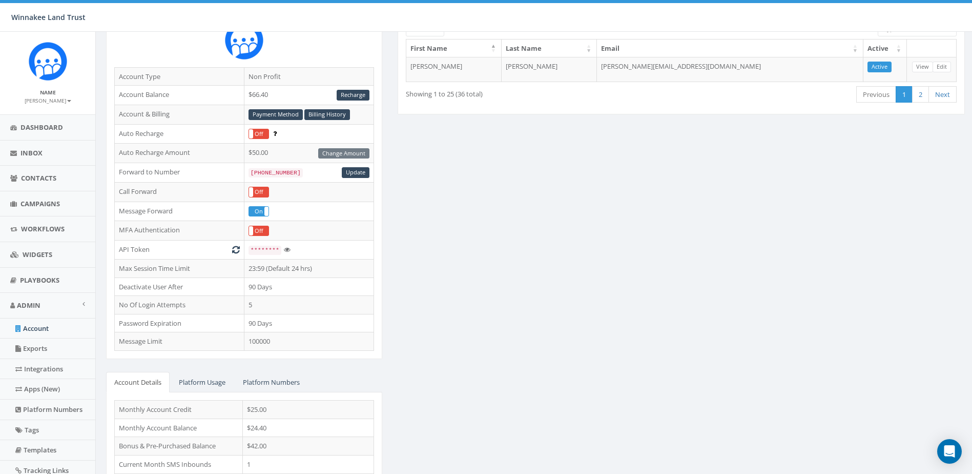
scroll to position [145, 0]
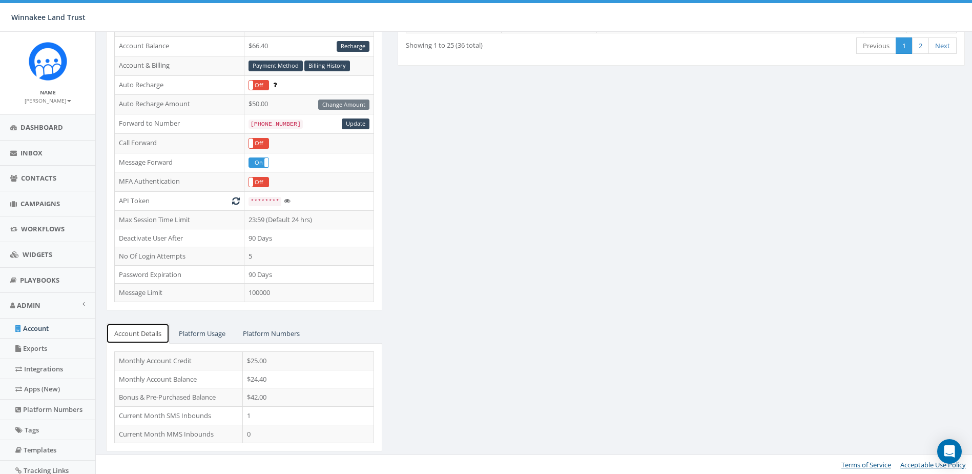
click at [166, 328] on link "Account Details" at bounding box center [138, 333] width 64 height 21
click at [199, 329] on link "Platform Usage" at bounding box center [202, 333] width 63 height 21
click at [264, 330] on link "Platform Numbers" at bounding box center [271, 333] width 73 height 21
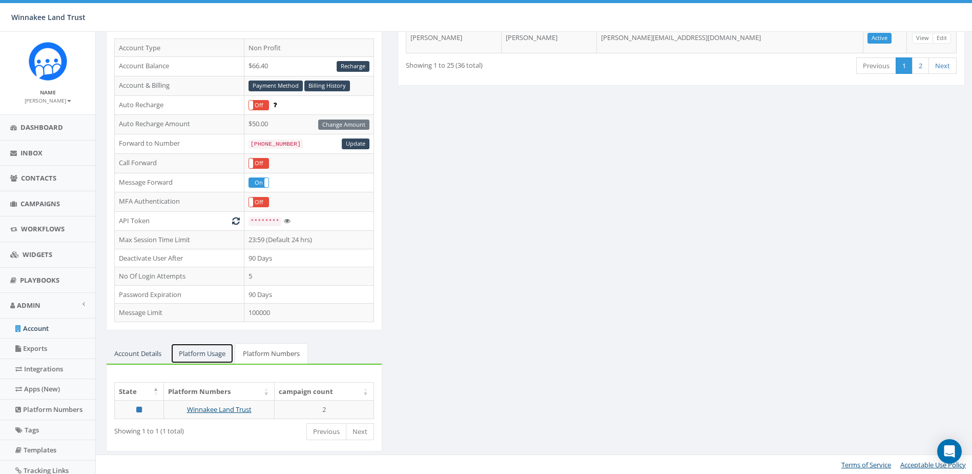
click at [196, 352] on link "Platform Usage" at bounding box center [202, 353] width 63 height 21
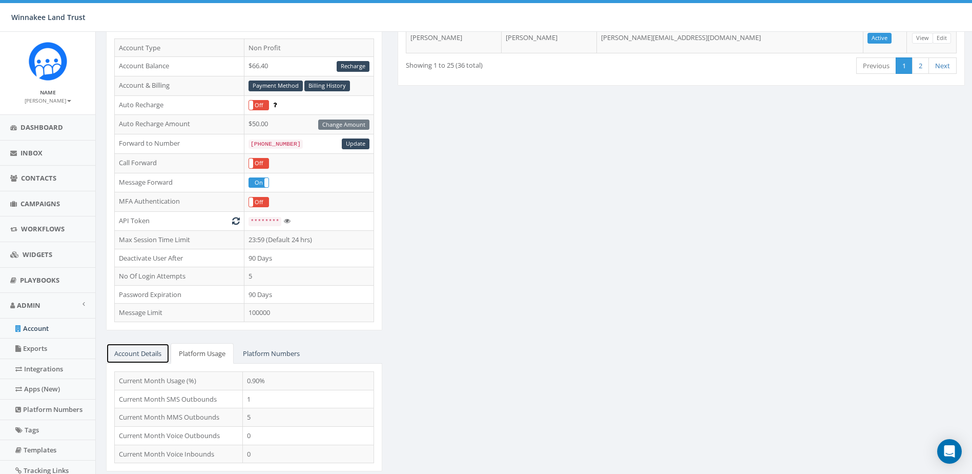
click at [152, 351] on link "Account Details" at bounding box center [138, 353] width 64 height 21
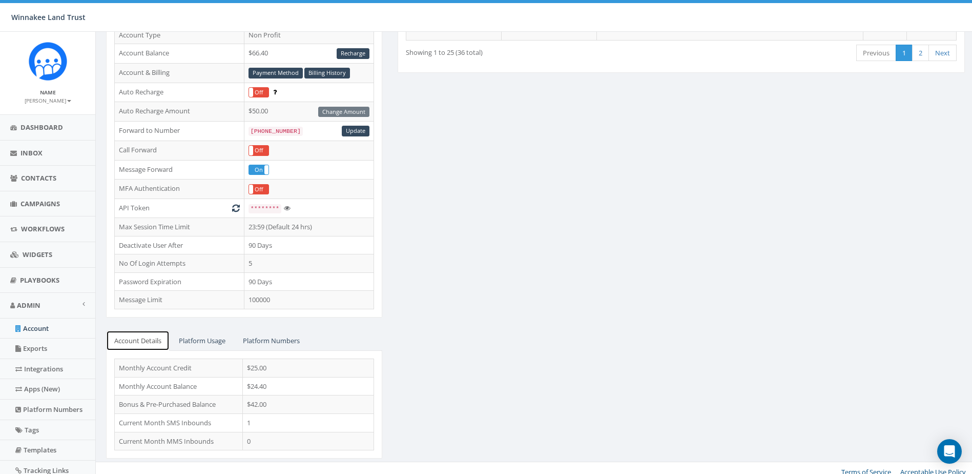
scroll to position [145, 0]
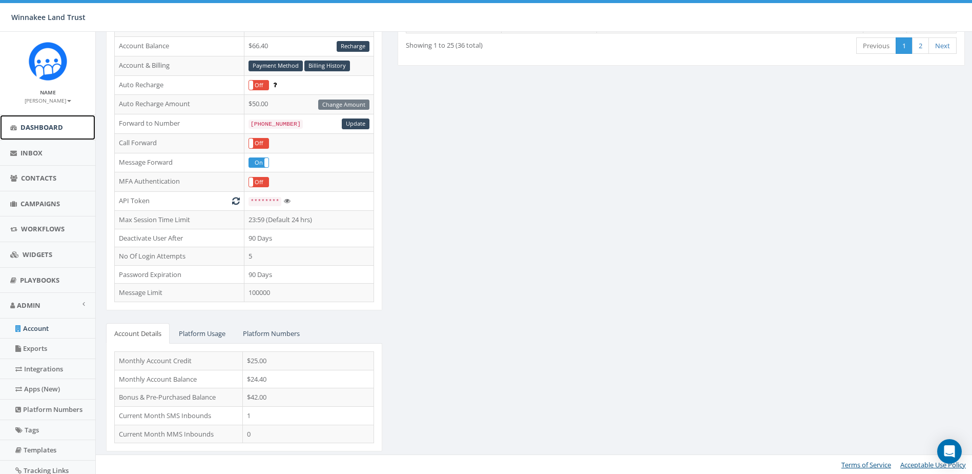
click at [37, 135] on link "Dashboard" at bounding box center [47, 127] width 95 height 25
